Goal: Task Accomplishment & Management: Use online tool/utility

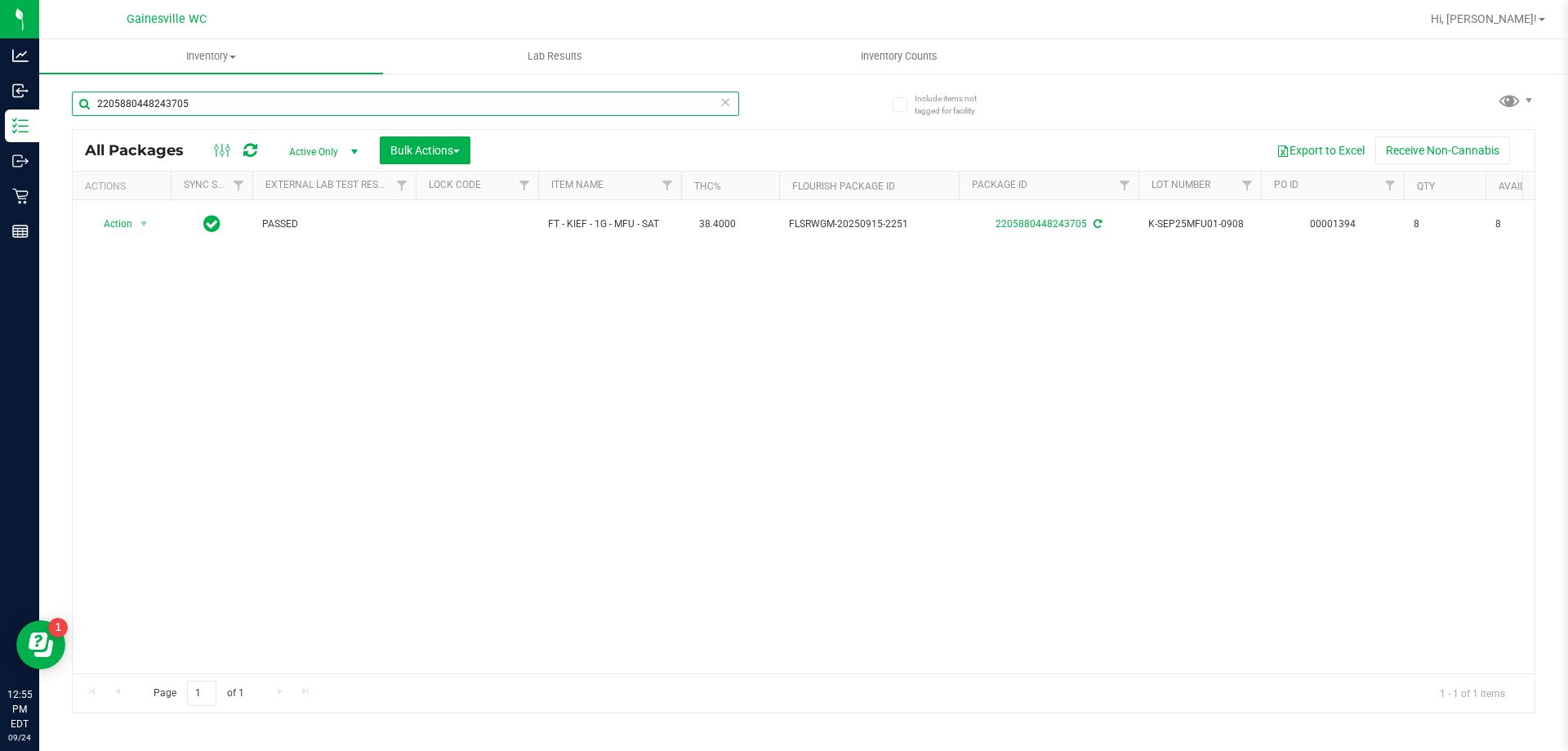
click at [734, 101] on input "2205880448243705" at bounding box center [405, 103] width 667 height 25
click at [728, 101] on icon at bounding box center [725, 100] width 11 height 19
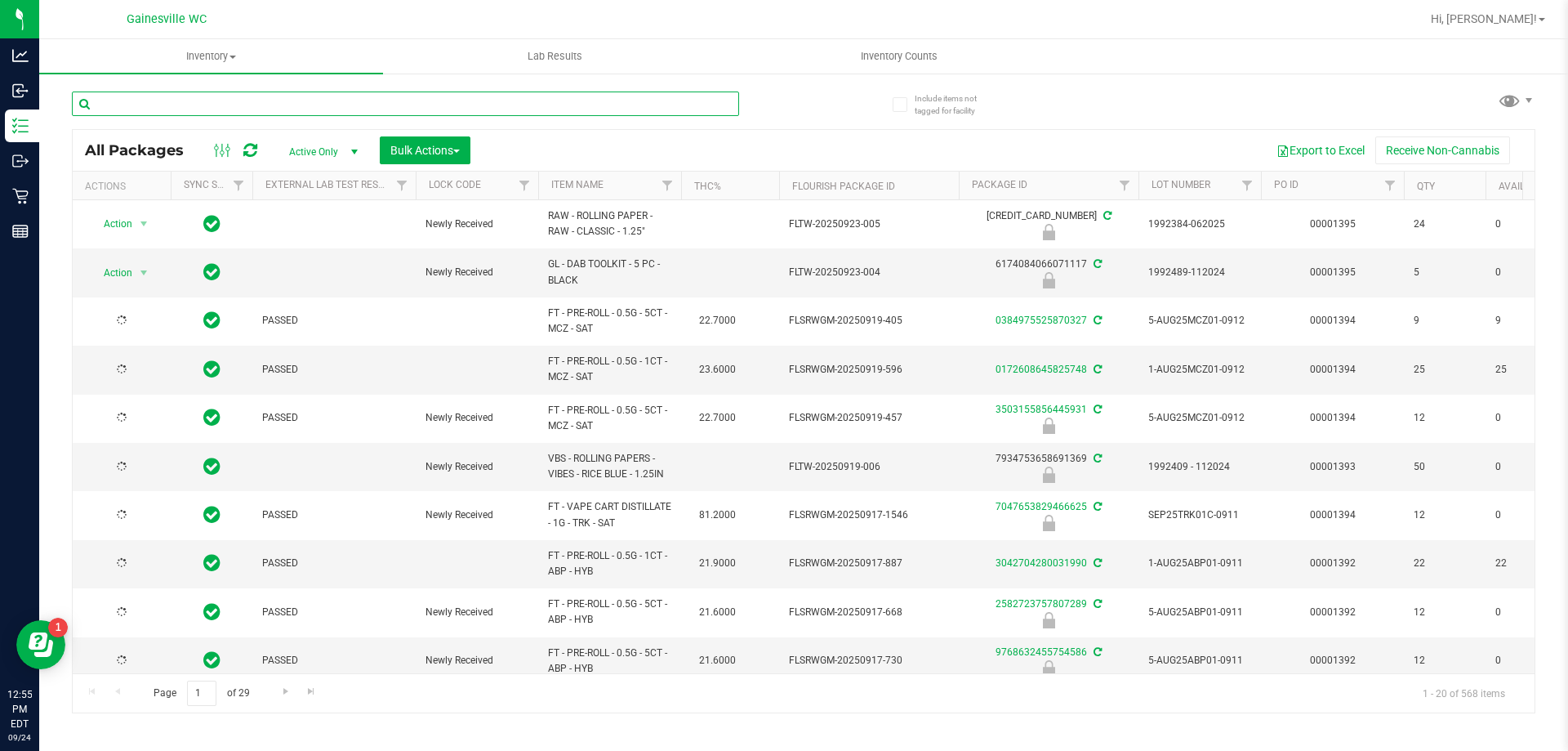
click at [675, 112] on input "text" at bounding box center [405, 103] width 667 height 25
type input "8759526011009458"
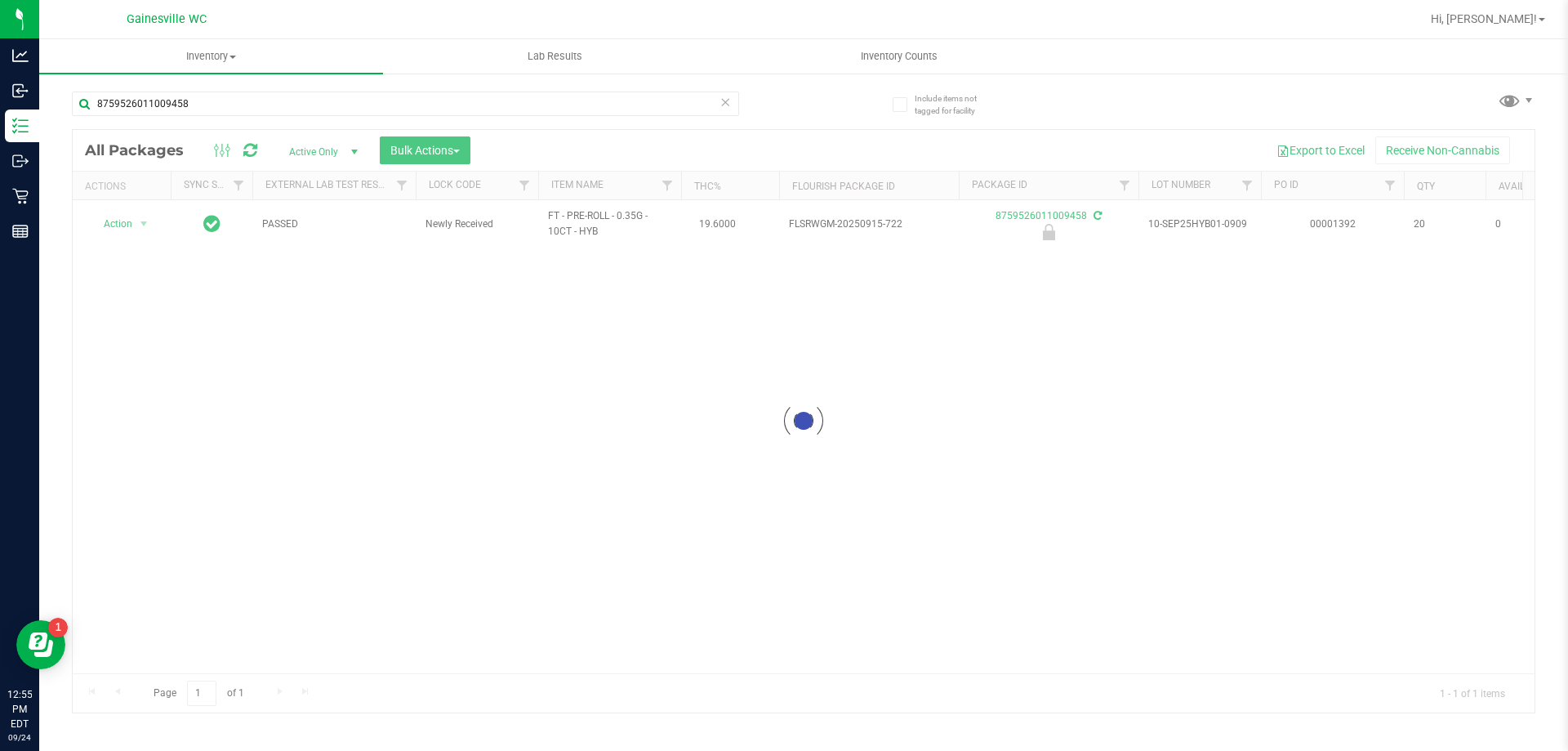
click at [123, 227] on div at bounding box center [803, 421] width 1462 height 582
click at [127, 227] on span "Action" at bounding box center [111, 223] width 44 height 23
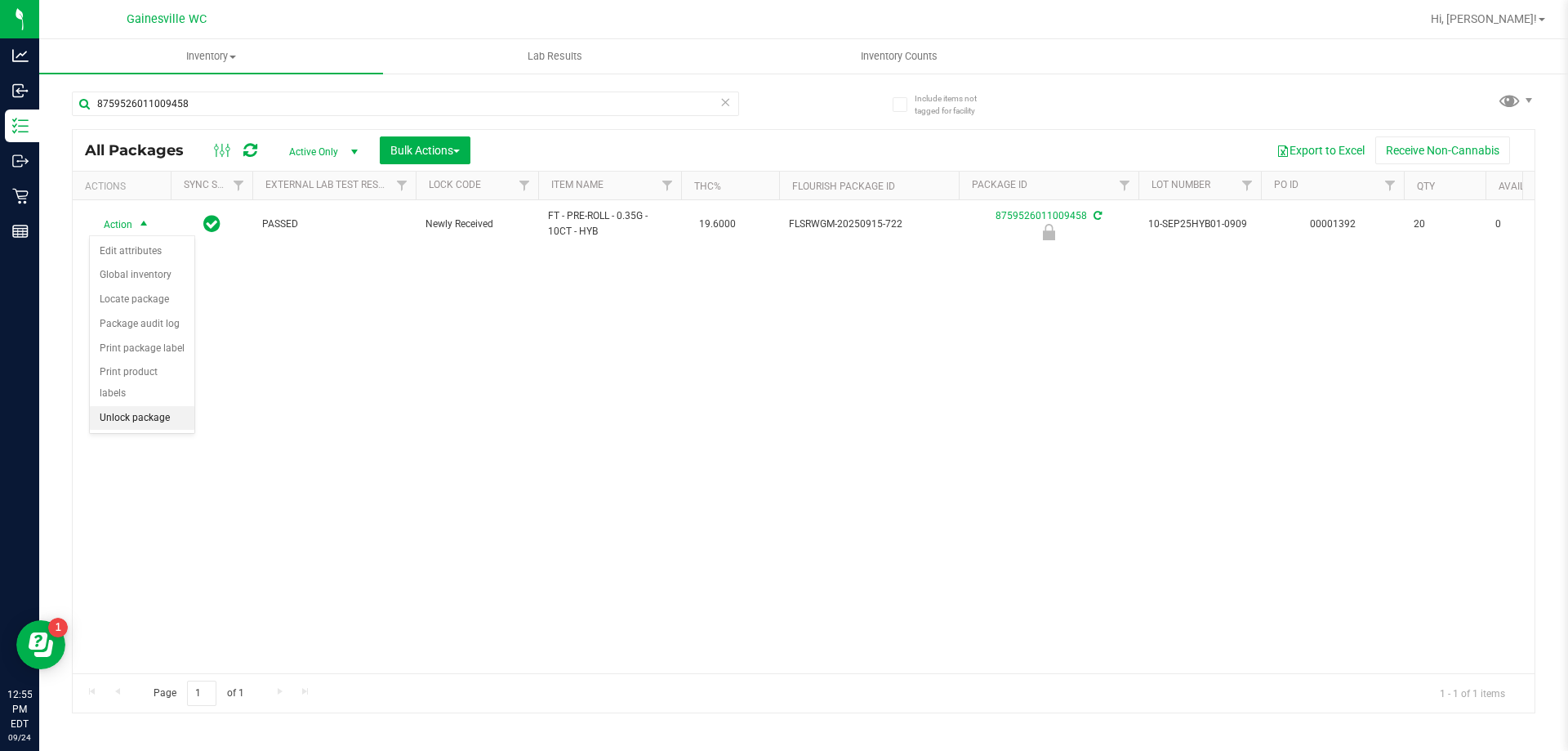
click at [159, 406] on li "Unlock package" at bounding box center [142, 418] width 104 height 25
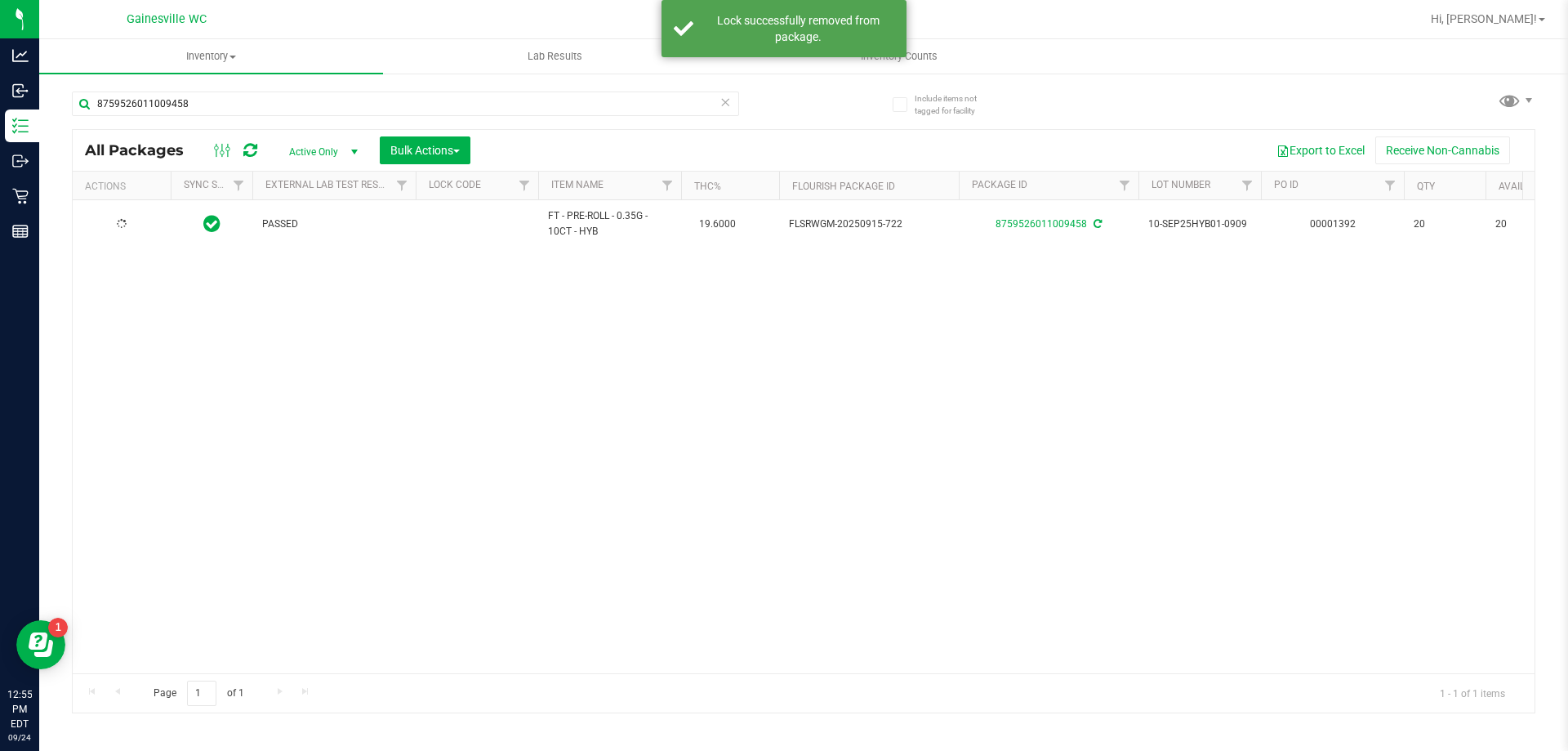
click at [729, 105] on icon at bounding box center [725, 100] width 11 height 19
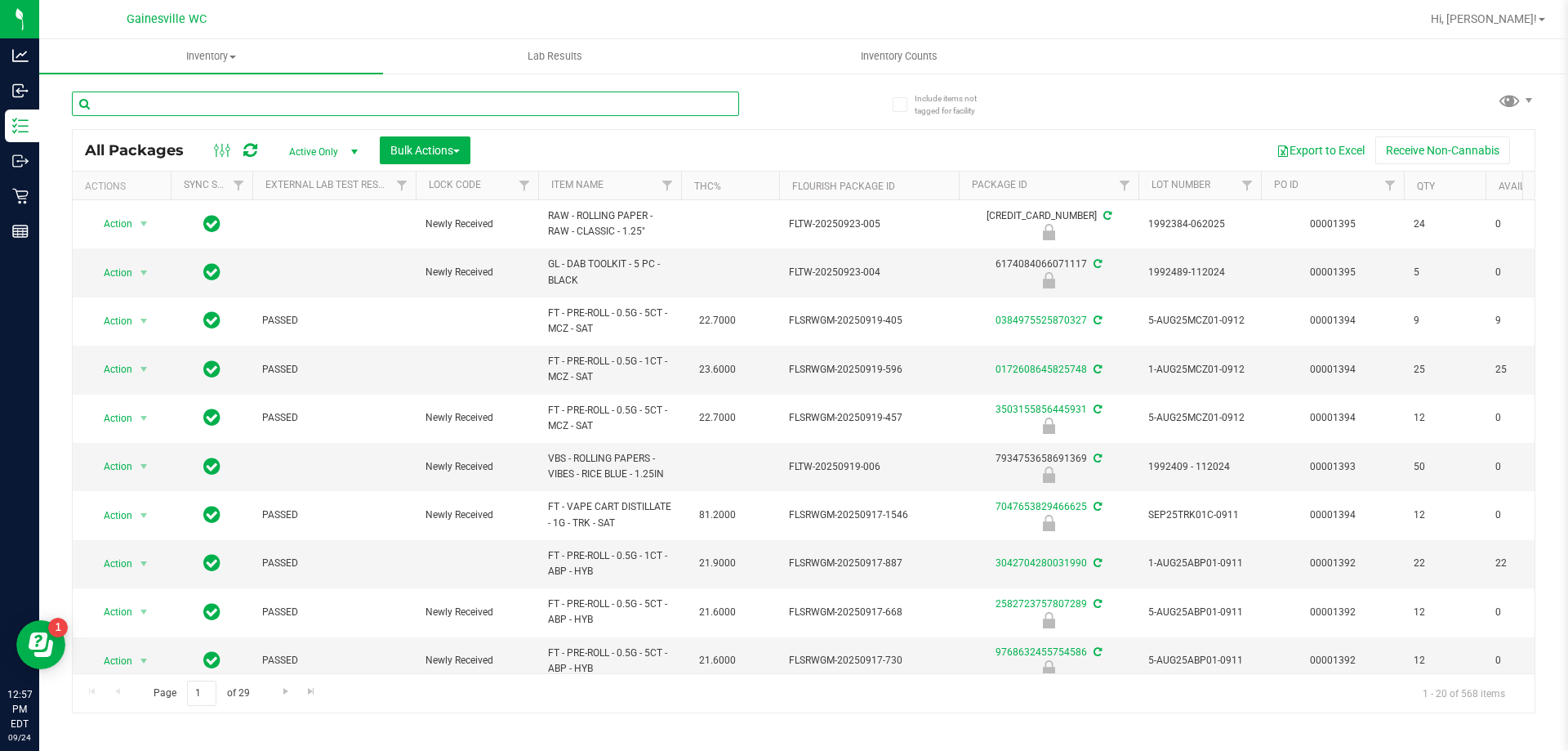
click at [729, 105] on input "text" at bounding box center [405, 103] width 667 height 25
type input "9388226669091236"
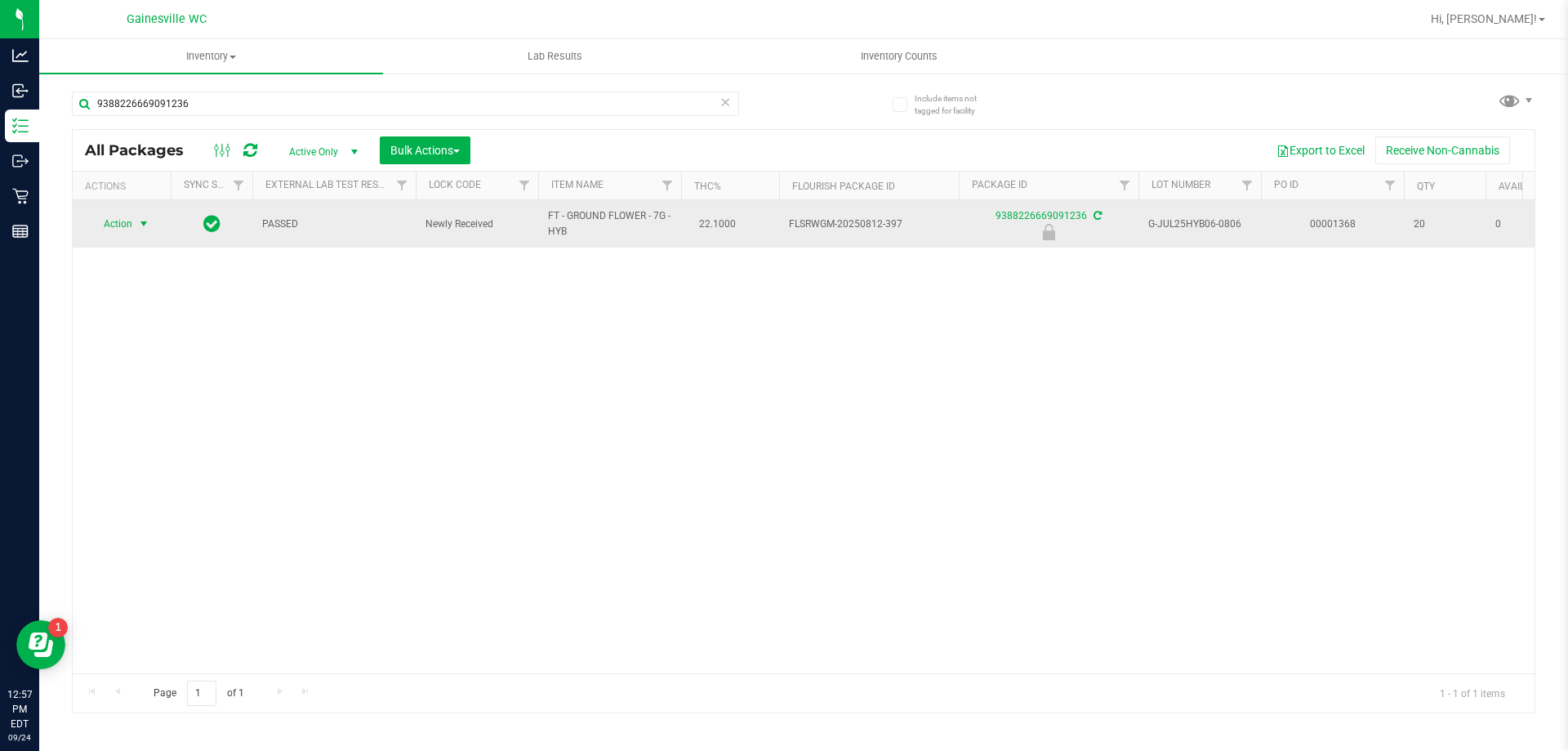
click at [140, 221] on span "select" at bounding box center [144, 224] width 13 height 13
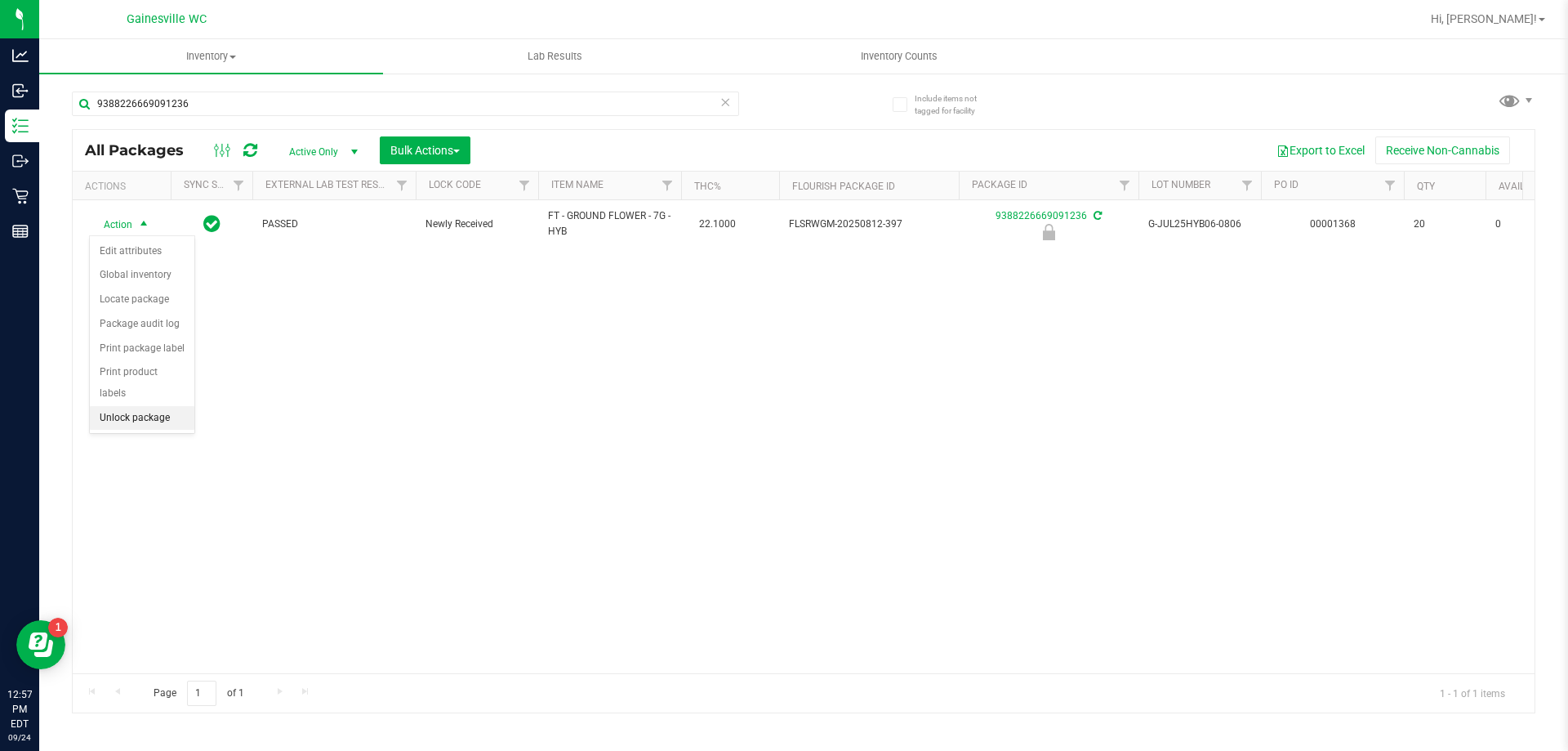
click at [125, 406] on li "Unlock package" at bounding box center [142, 418] width 104 height 25
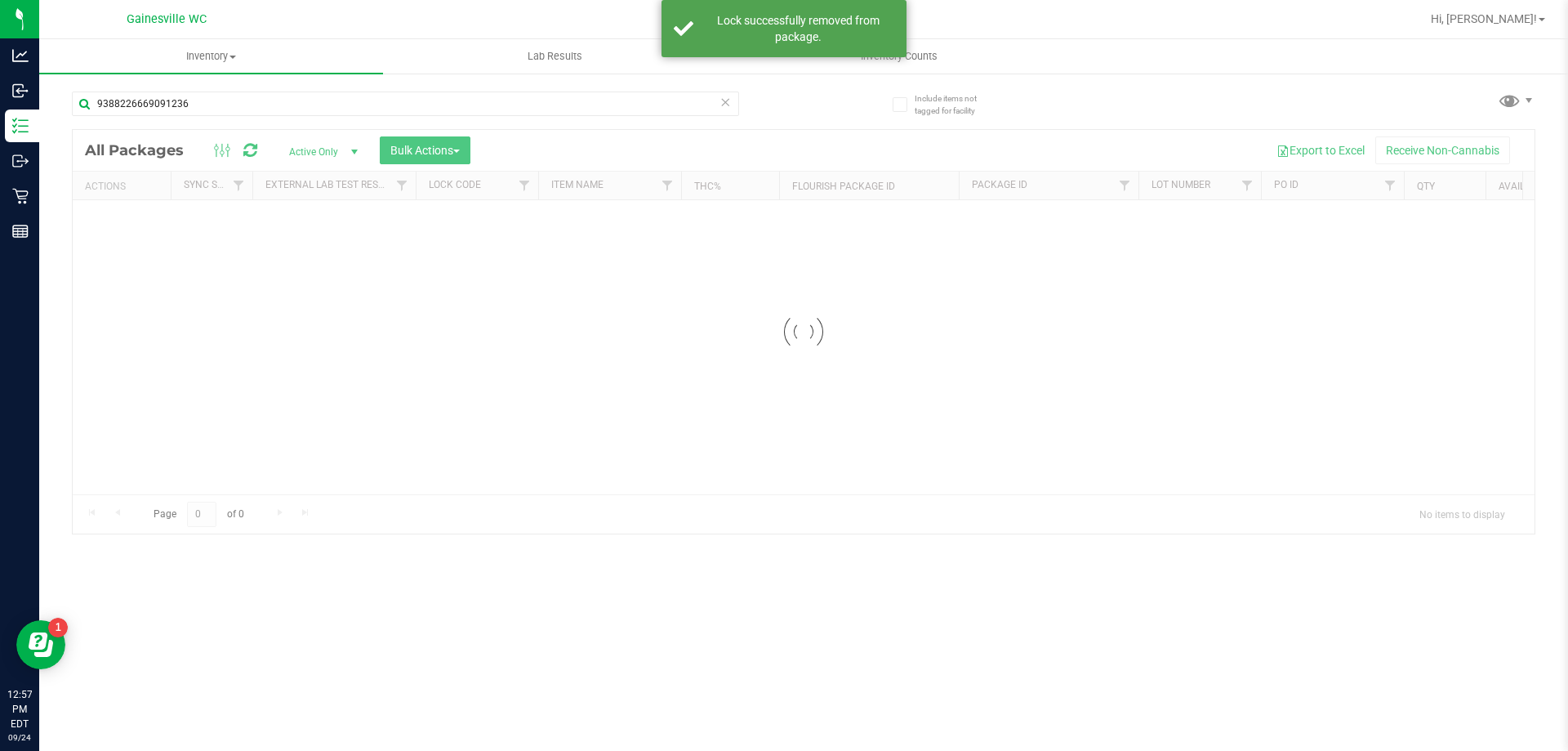
click at [727, 103] on div "Inventory All packages All inventory Waste log Create inventory Lab Results Inv…" at bounding box center [803, 395] width 1528 height 711
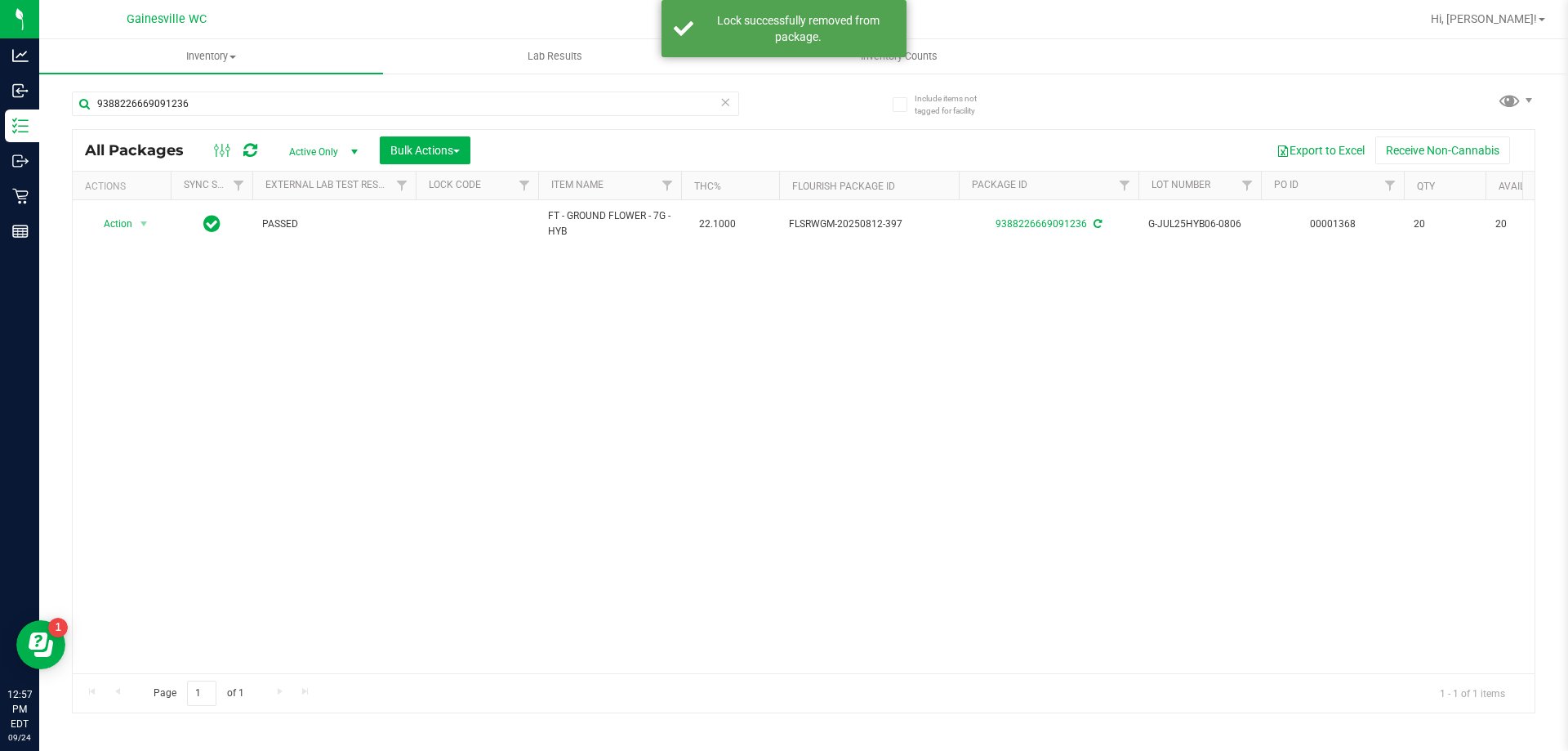
click at [727, 103] on icon at bounding box center [725, 100] width 11 height 19
